Goal: Information Seeking & Learning: Learn about a topic

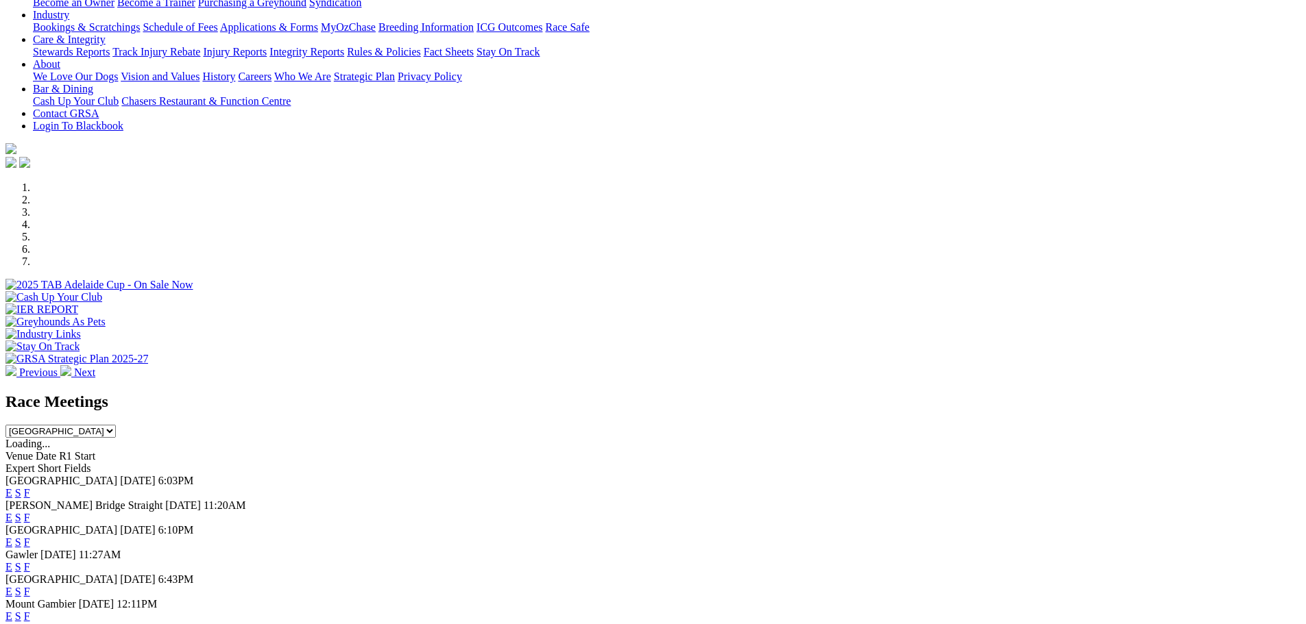
scroll to position [343, 0]
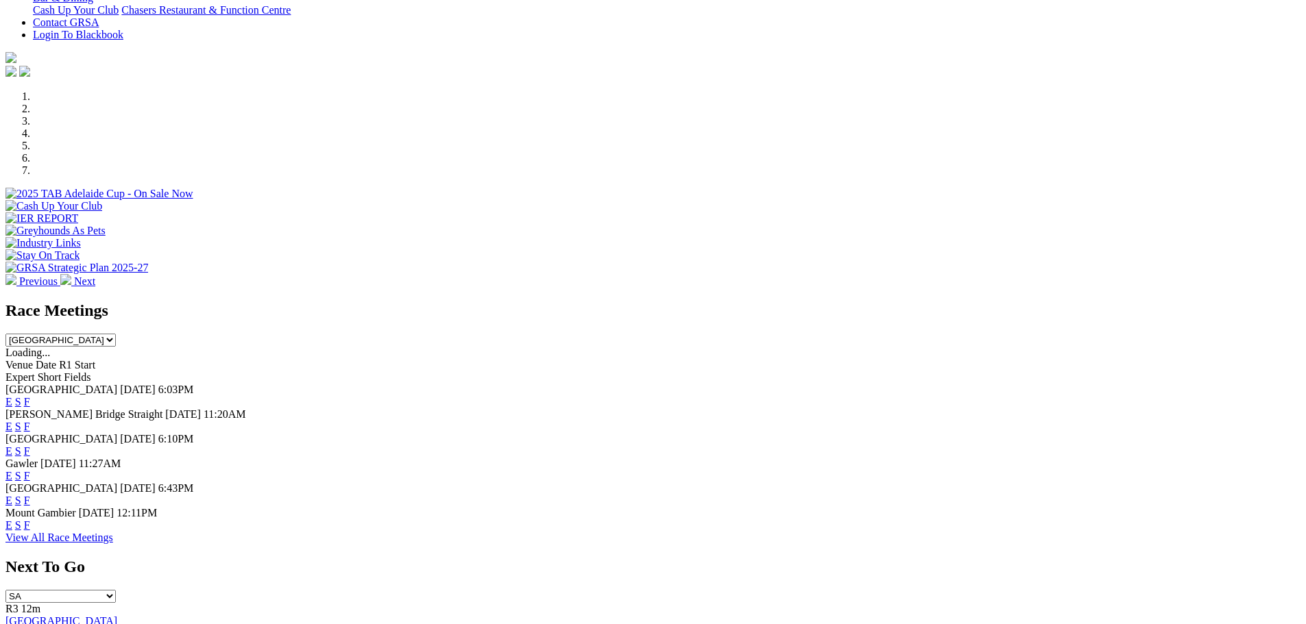
click at [30, 396] on link "F" at bounding box center [27, 402] width 6 height 12
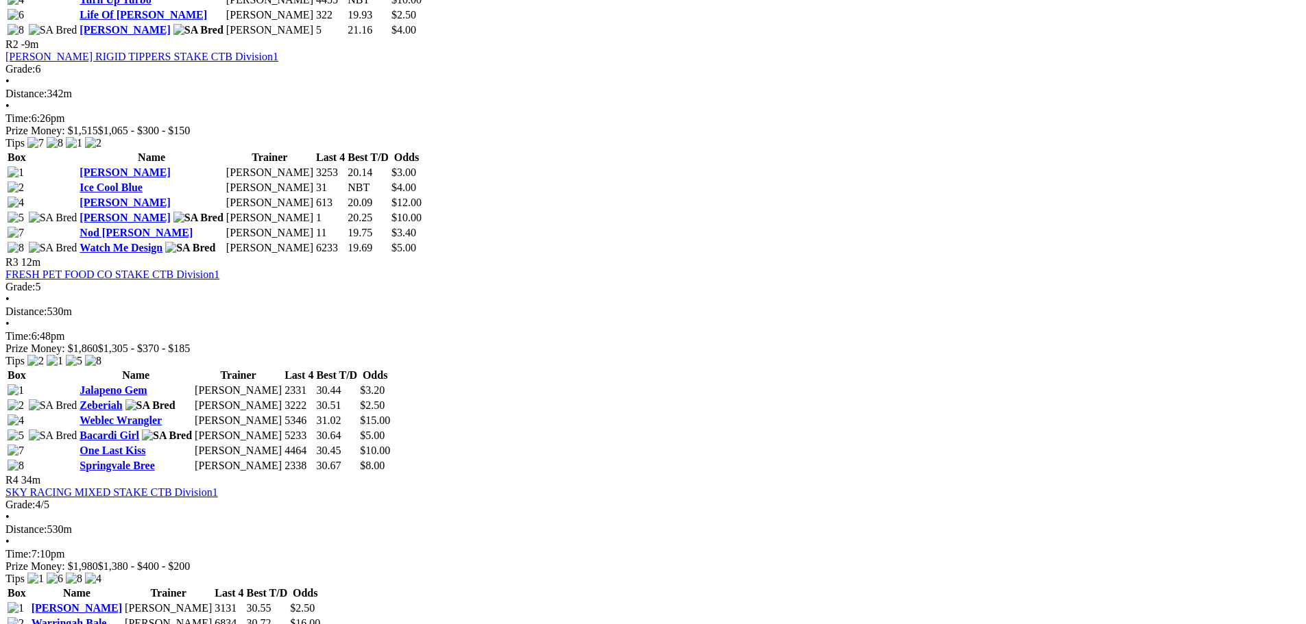
scroll to position [891, 0]
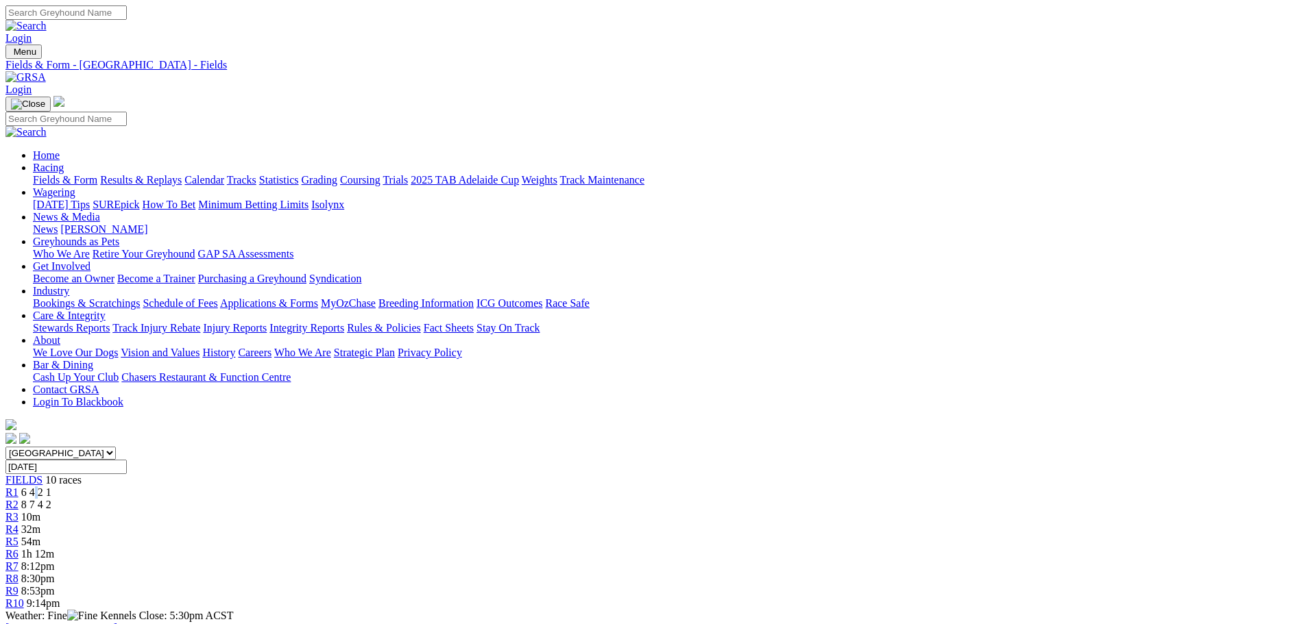
click at [51, 487] on span "6 4 2 1" at bounding box center [36, 493] width 30 height 12
click at [19, 487] on link "R1" at bounding box center [11, 493] width 13 height 12
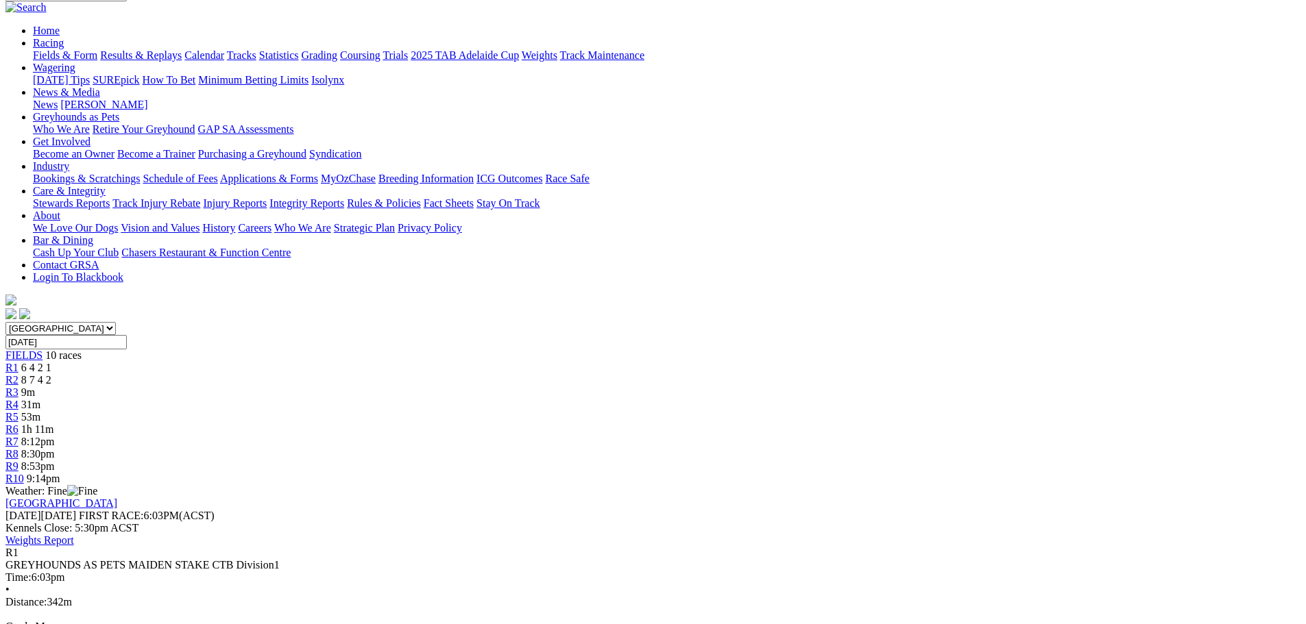
scroll to position [206, 0]
